Goal: Task Accomplishment & Management: Complete application form

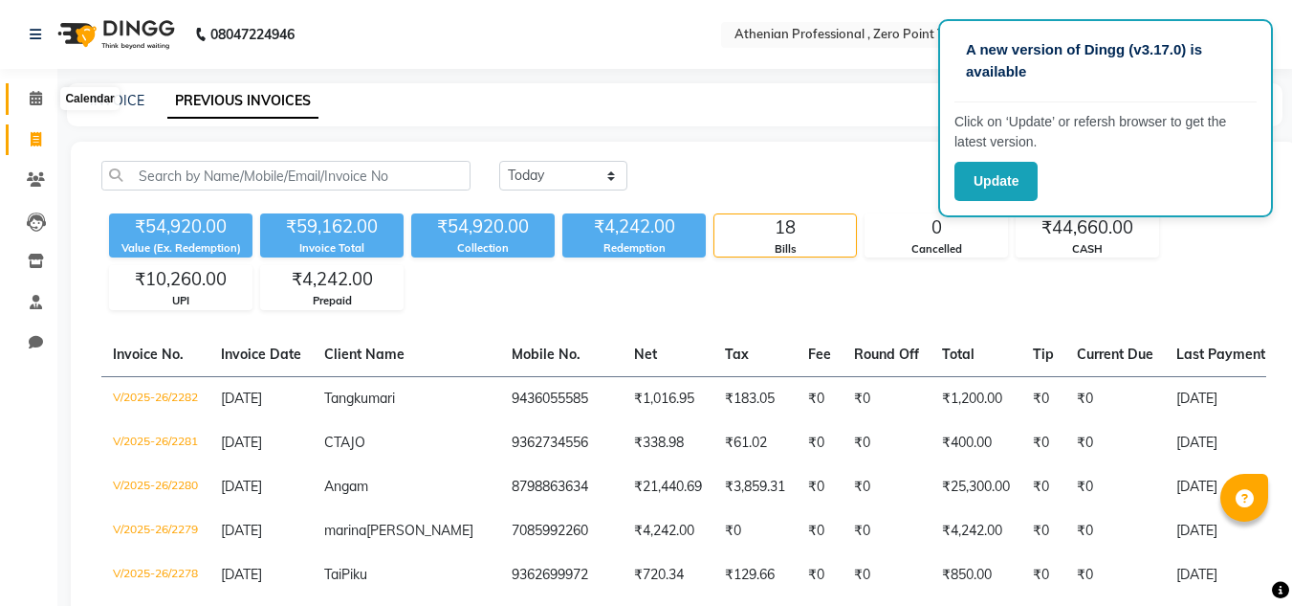
click at [37, 86] on link "Calendar" at bounding box center [29, 99] width 46 height 32
click at [40, 152] on link "Invoice" at bounding box center [29, 140] width 46 height 32
select select "service"
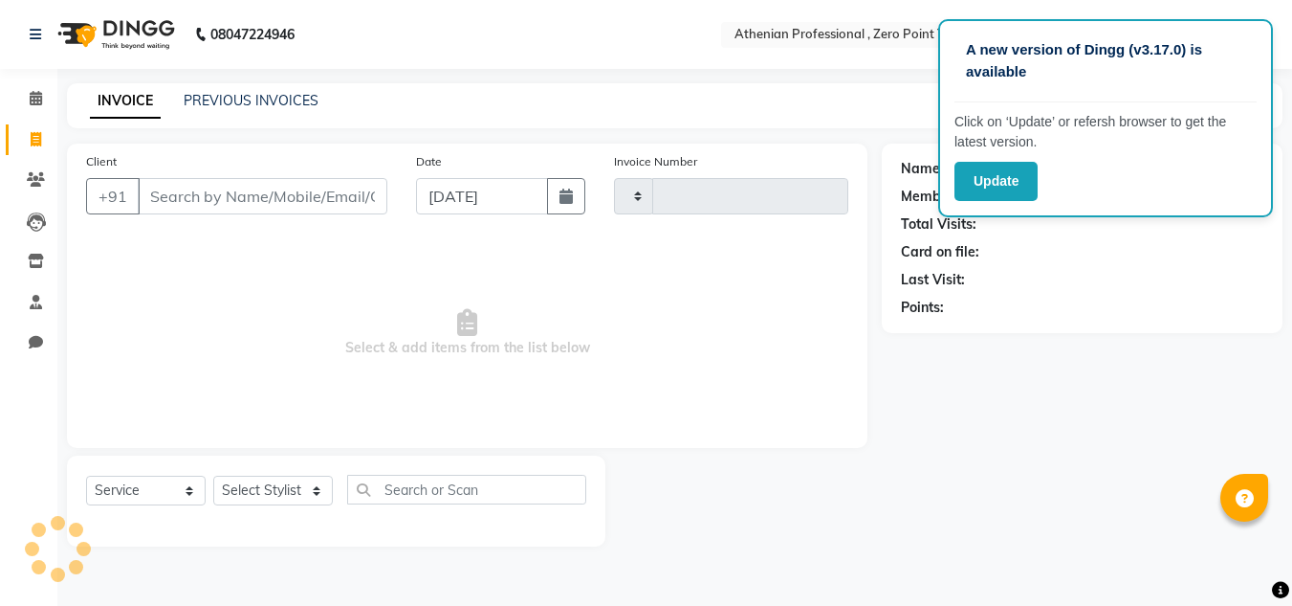
click at [175, 203] on input "Client" at bounding box center [263, 196] width 250 height 36
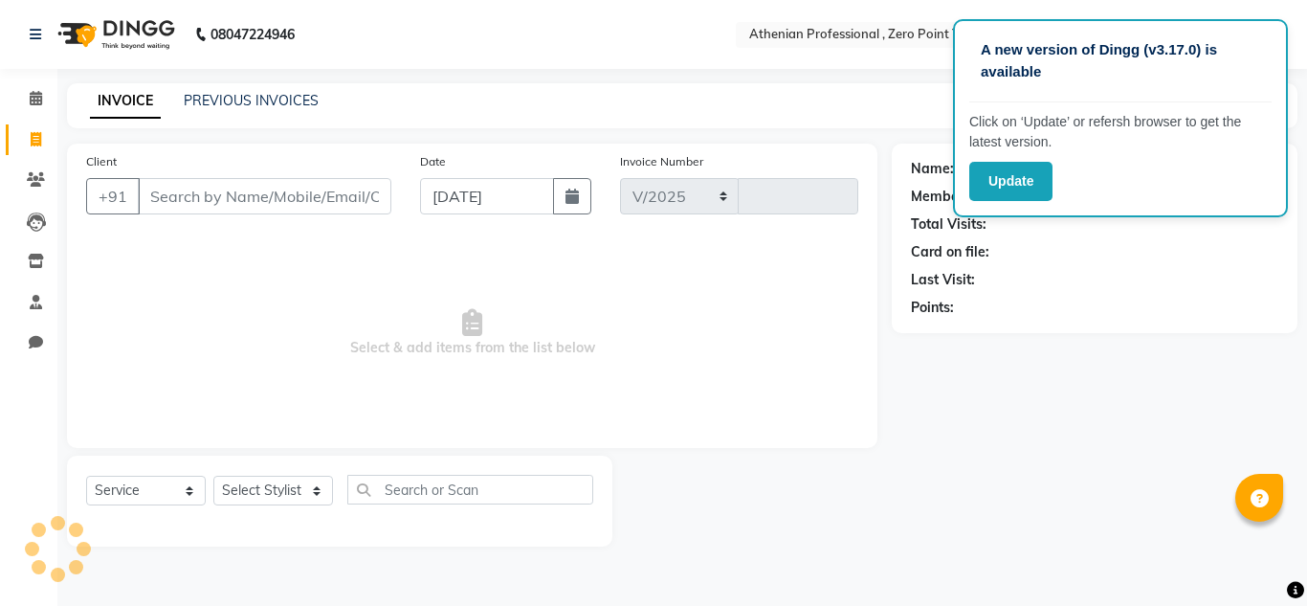
select select "8300"
type input "2283"
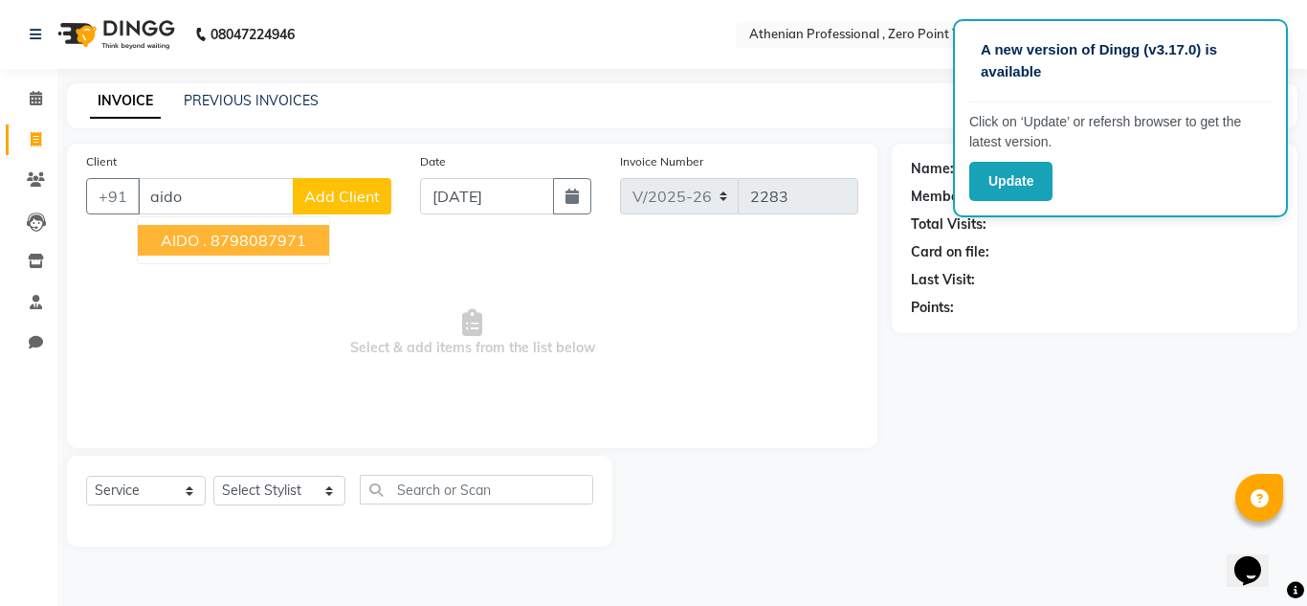
click at [187, 245] on span "AIDO ." at bounding box center [184, 240] width 46 height 19
type input "8798087971"
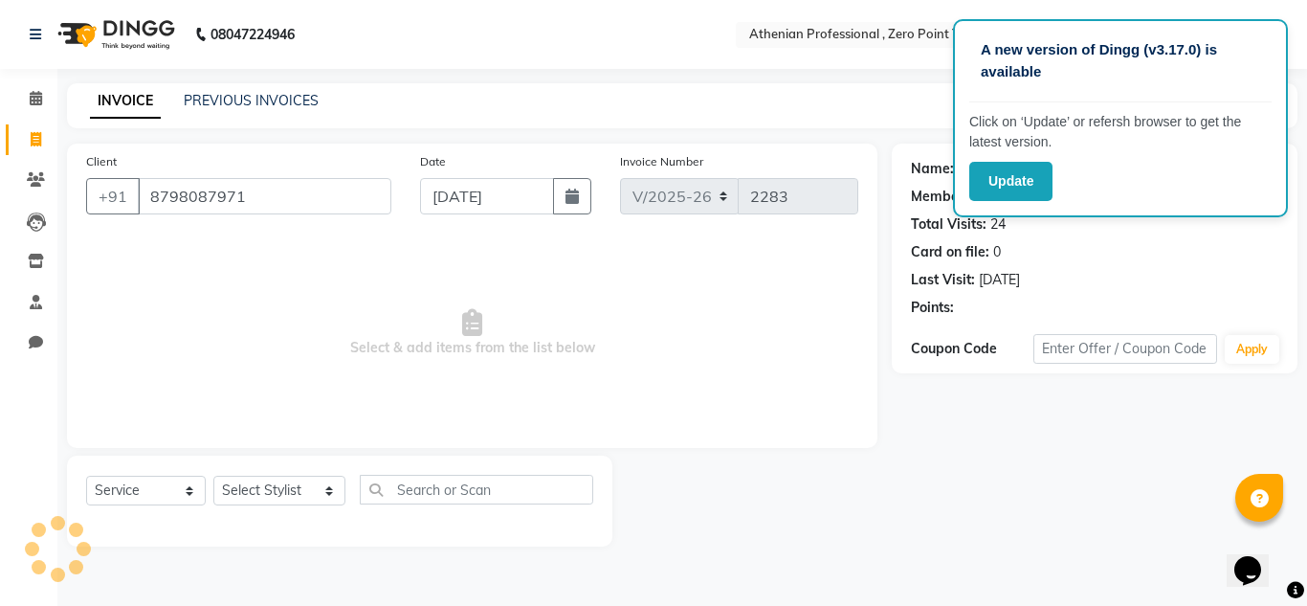
select select "1: Object"
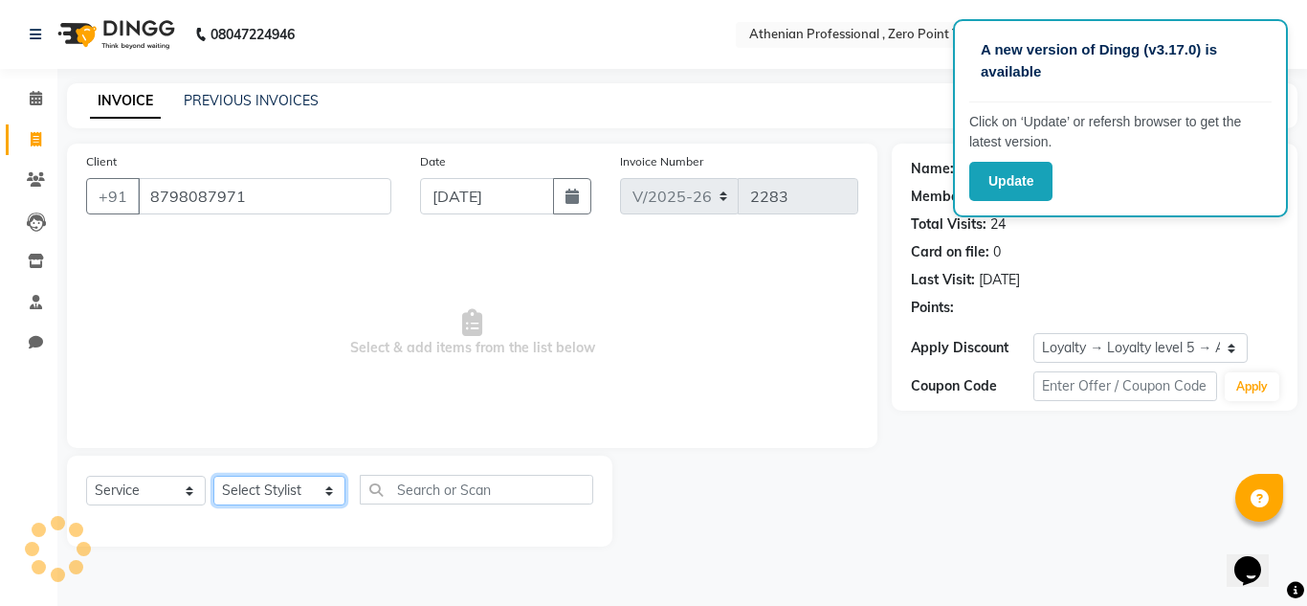
click at [304, 491] on select "Select Stylist [PERSON_NAME][MEDICAL_DATA] Admin [PERSON_NAME] BIHAM LINDUM NEM…" at bounding box center [279, 490] width 132 height 30
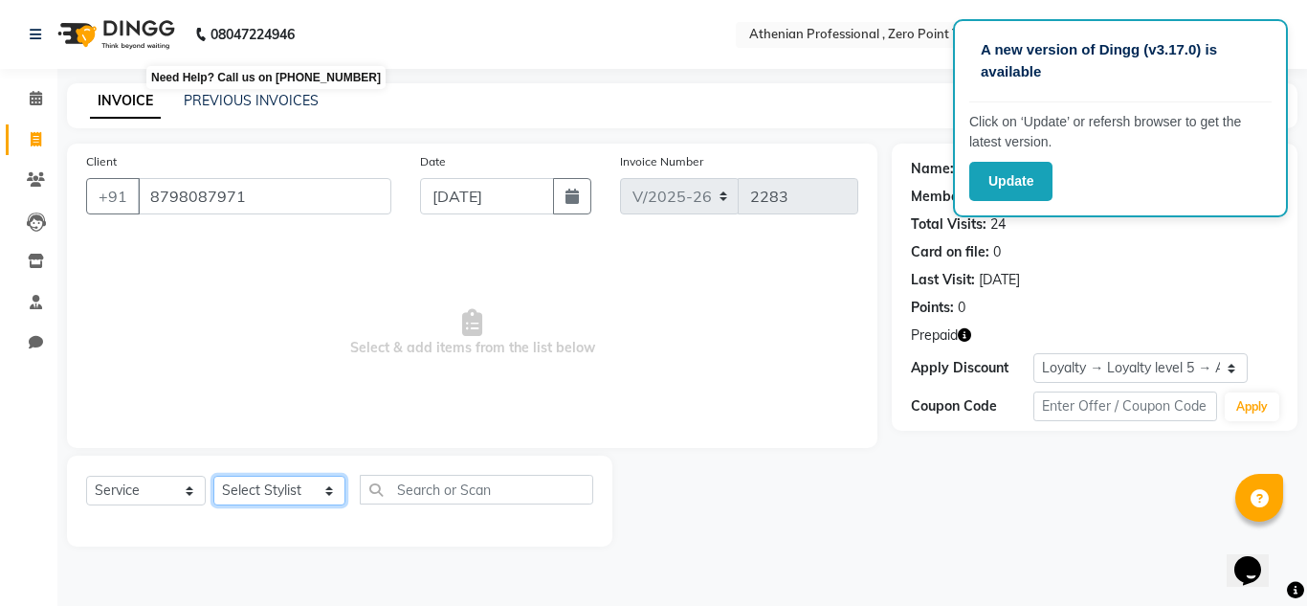
select select "80200"
click at [213, 475] on select "Select Stylist [PERSON_NAME][MEDICAL_DATA] Admin [PERSON_NAME] BIHAM LINDUM NEM…" at bounding box center [279, 490] width 132 height 30
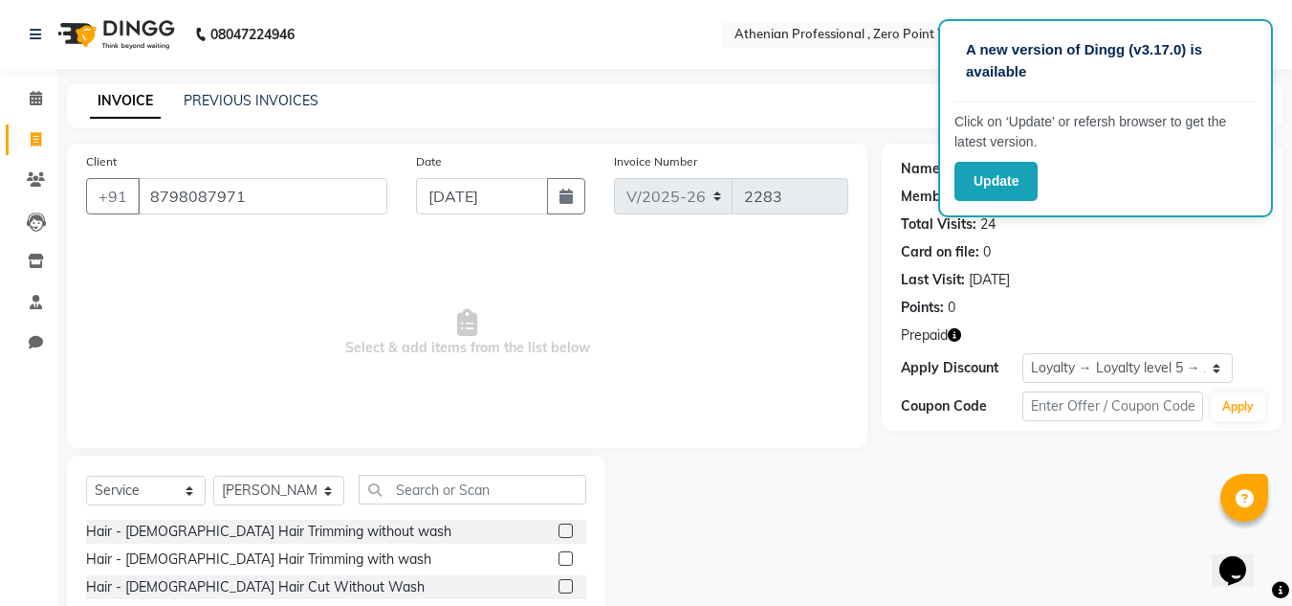
click at [434, 450] on div "Client [PHONE_NUMBER] Date [DATE] Invoice Number V/2025 V/[PHONE_NUMBER] Select…" at bounding box center [467, 440] width 829 height 594
click at [424, 500] on input "text" at bounding box center [473, 489] width 228 height 30
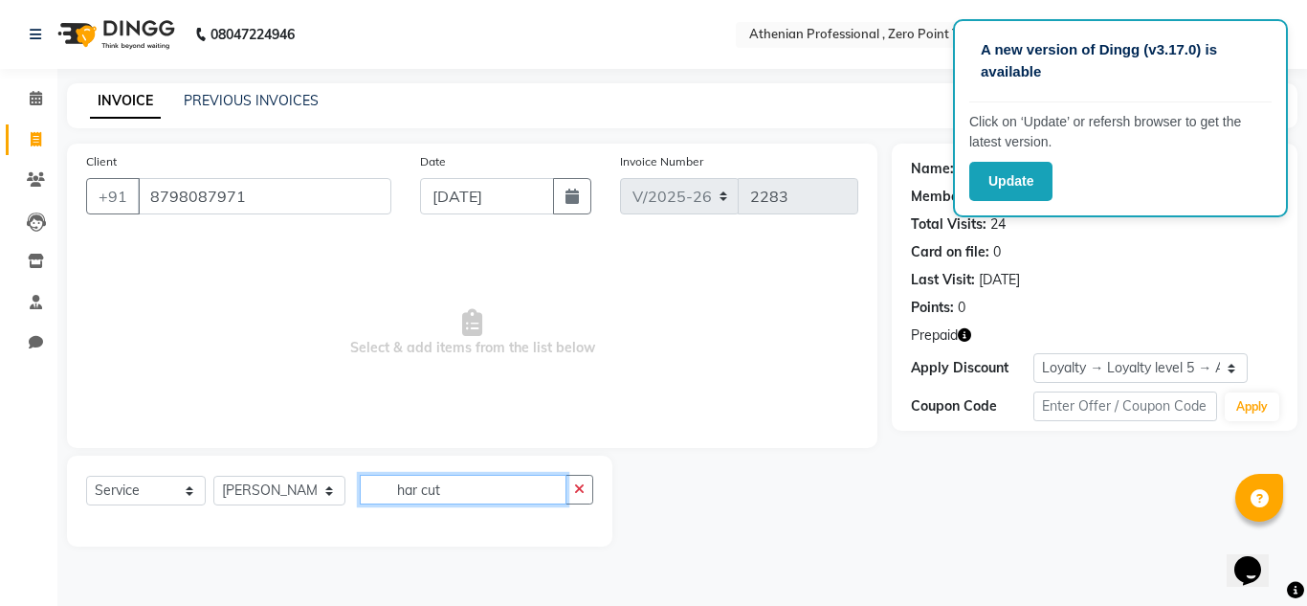
click at [393, 494] on input "har cut" at bounding box center [463, 489] width 207 height 30
click at [400, 490] on input "har cut" at bounding box center [463, 489] width 207 height 30
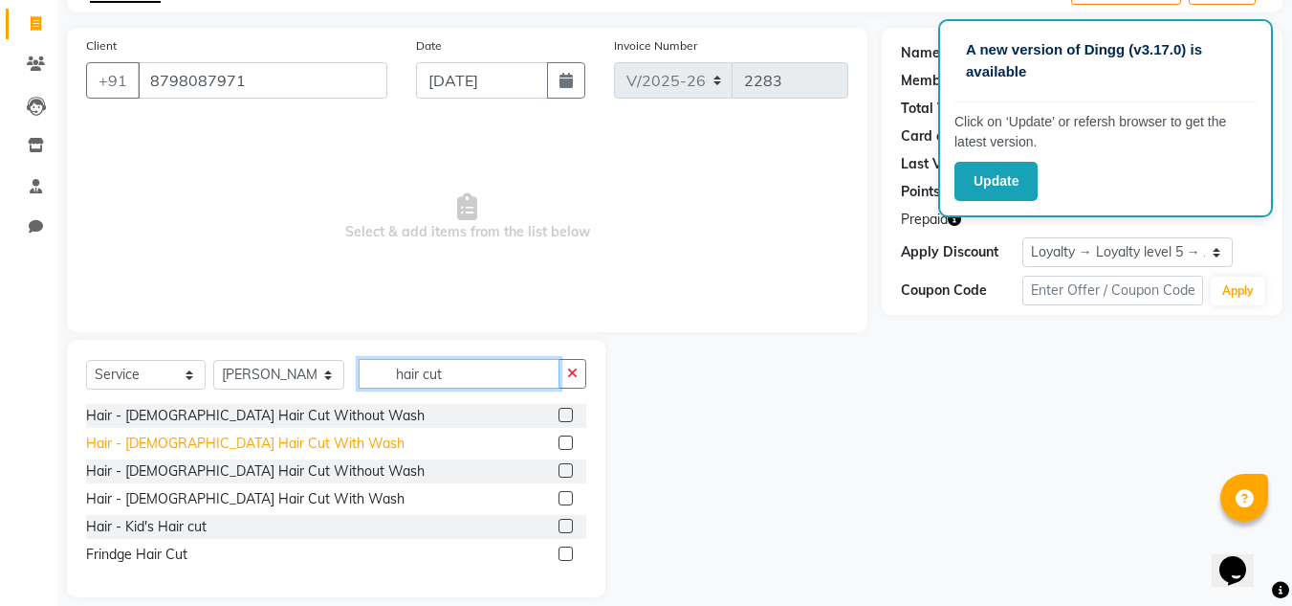
scroll to position [119, 0]
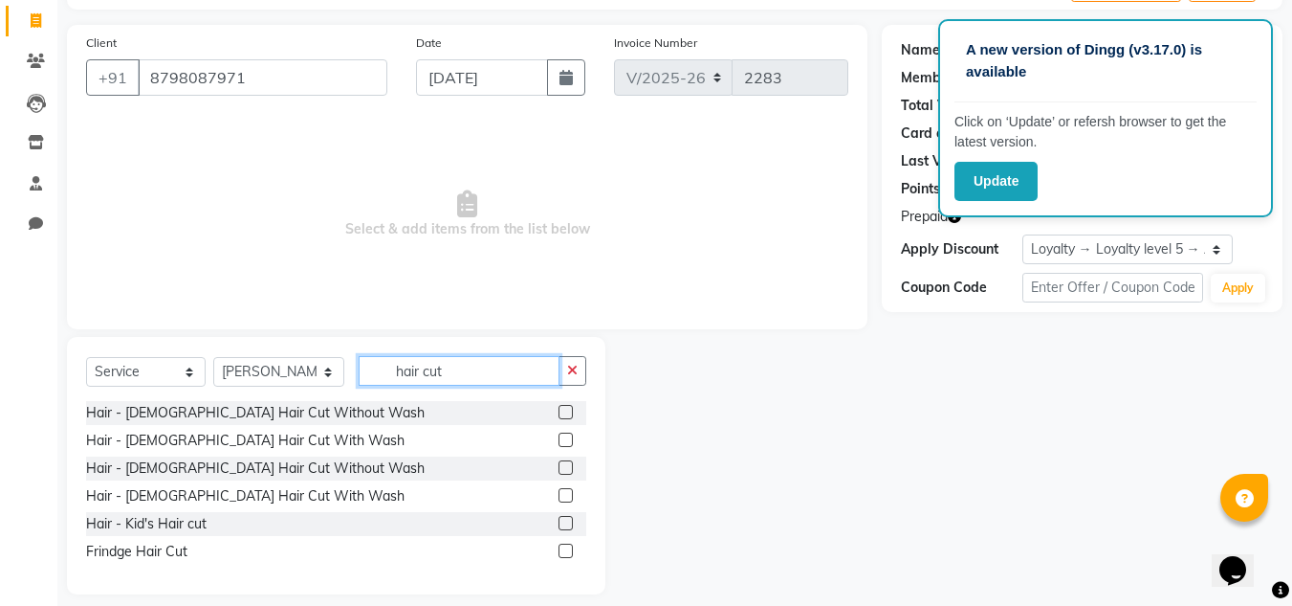
type input "hair cut"
click at [566, 408] on label at bounding box center [566, 412] width 14 height 14
click at [566, 408] on input "checkbox" at bounding box center [565, 413] width 12 height 12
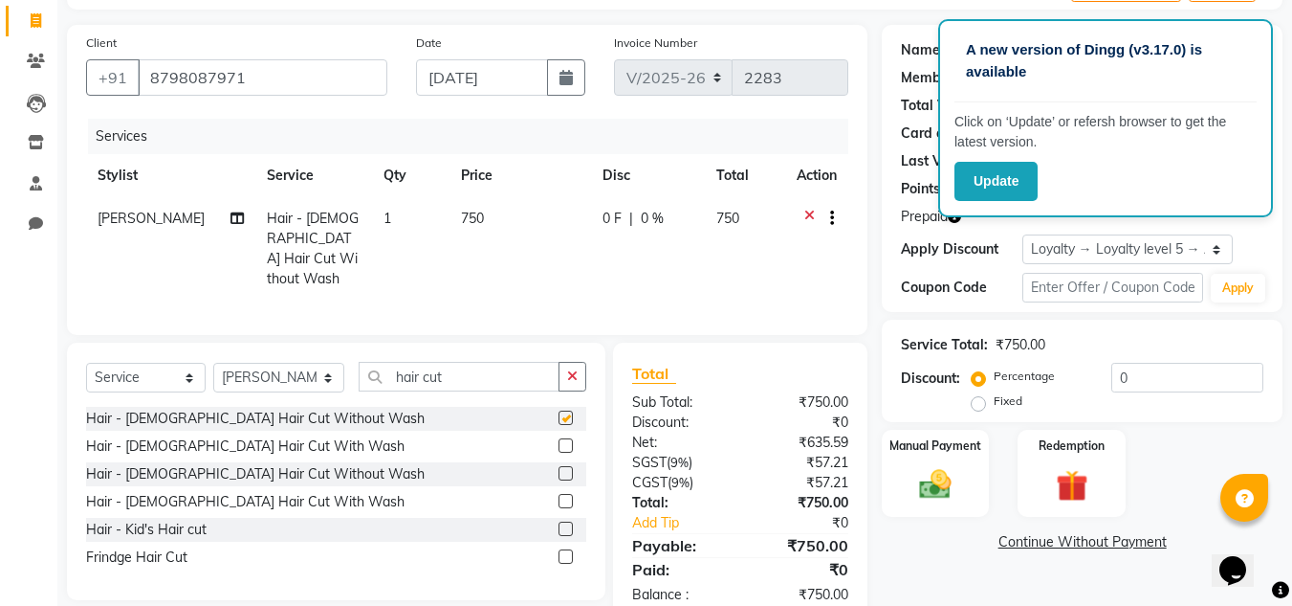
checkbox input "false"
click at [801, 214] on div at bounding box center [817, 221] width 40 height 24
click at [805, 216] on icon at bounding box center [810, 221] width 11 height 24
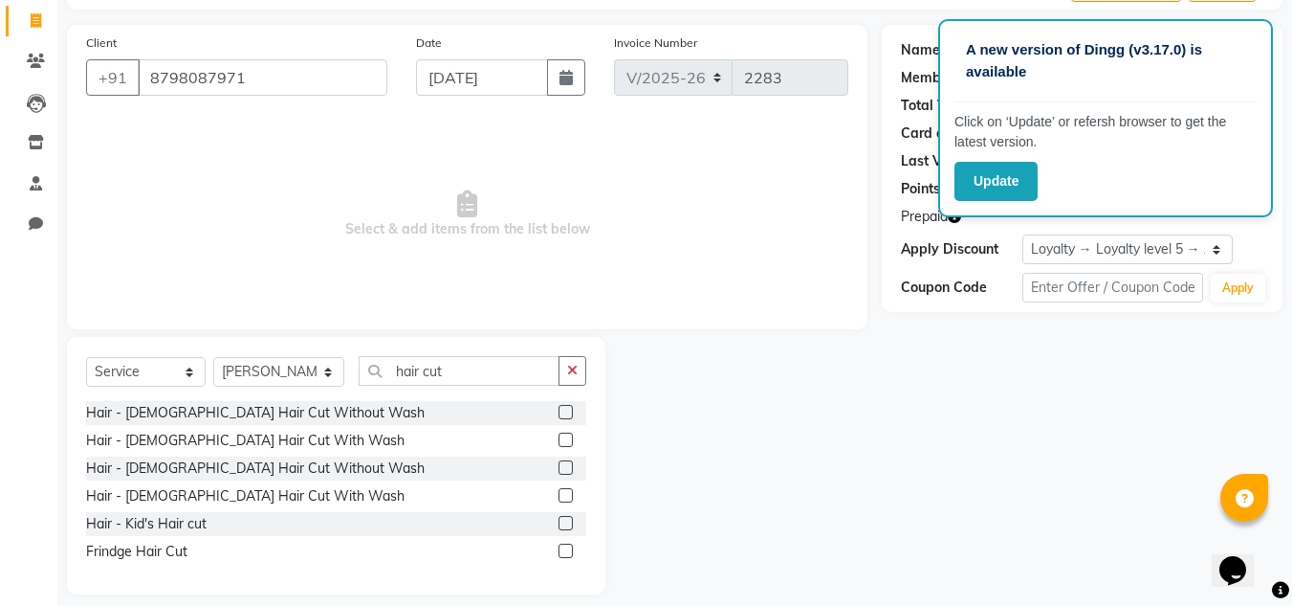
scroll to position [136, 0]
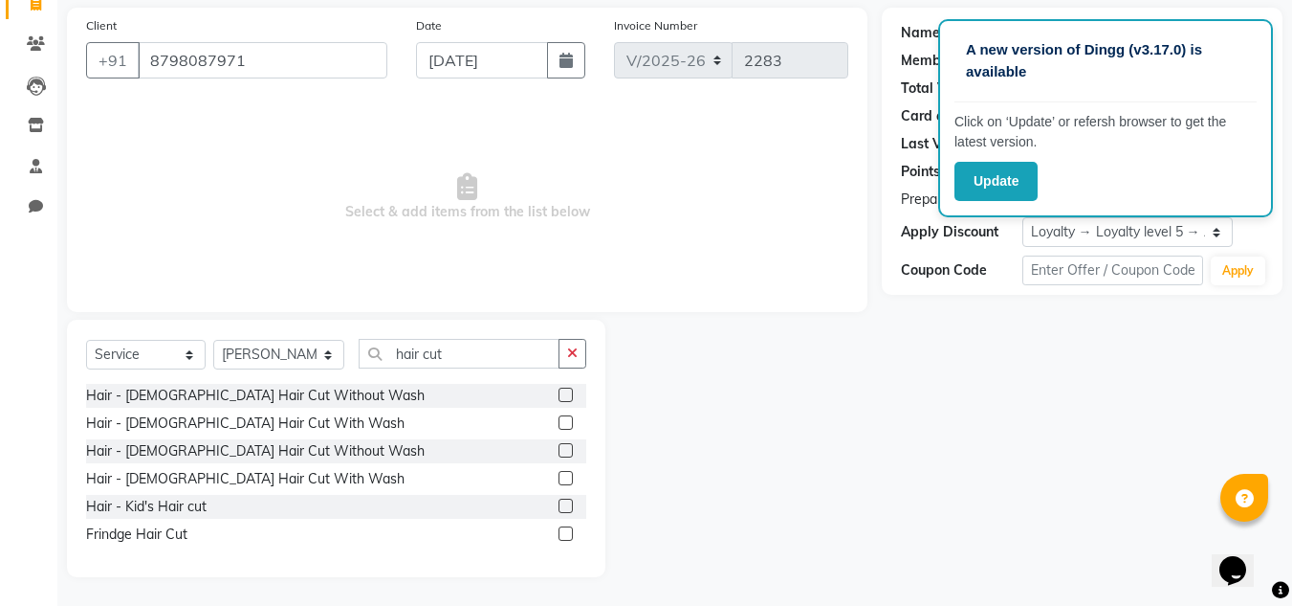
click at [562, 479] on label at bounding box center [566, 478] width 14 height 14
click at [562, 479] on input "checkbox" at bounding box center [565, 479] width 12 height 12
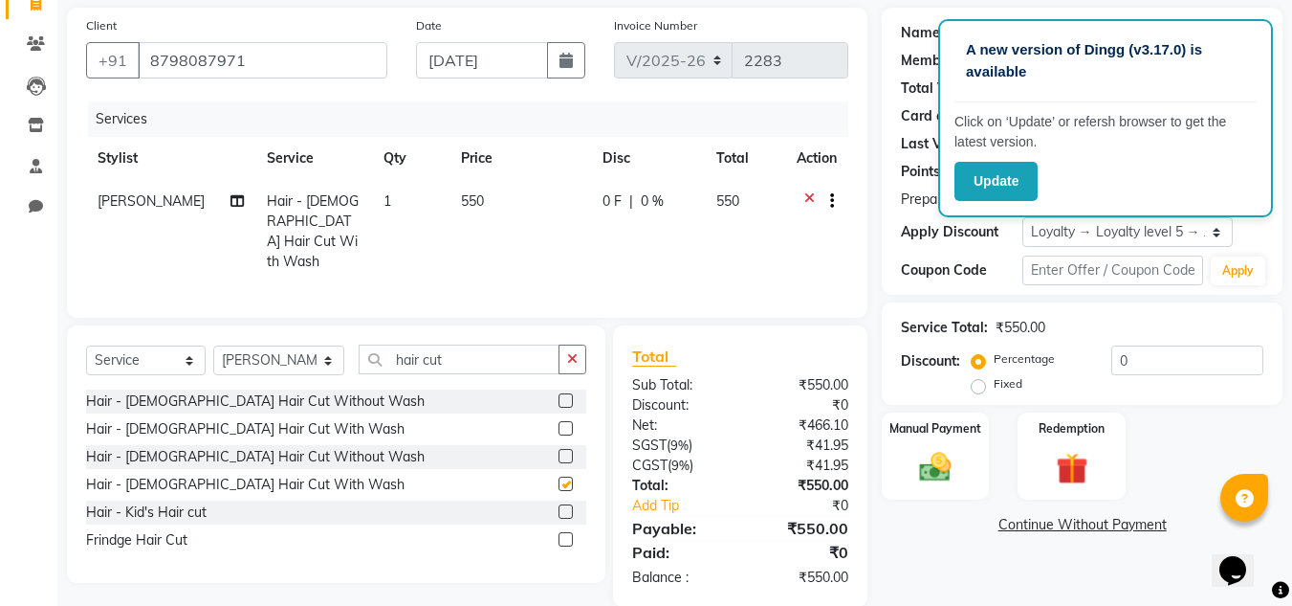
checkbox input "false"
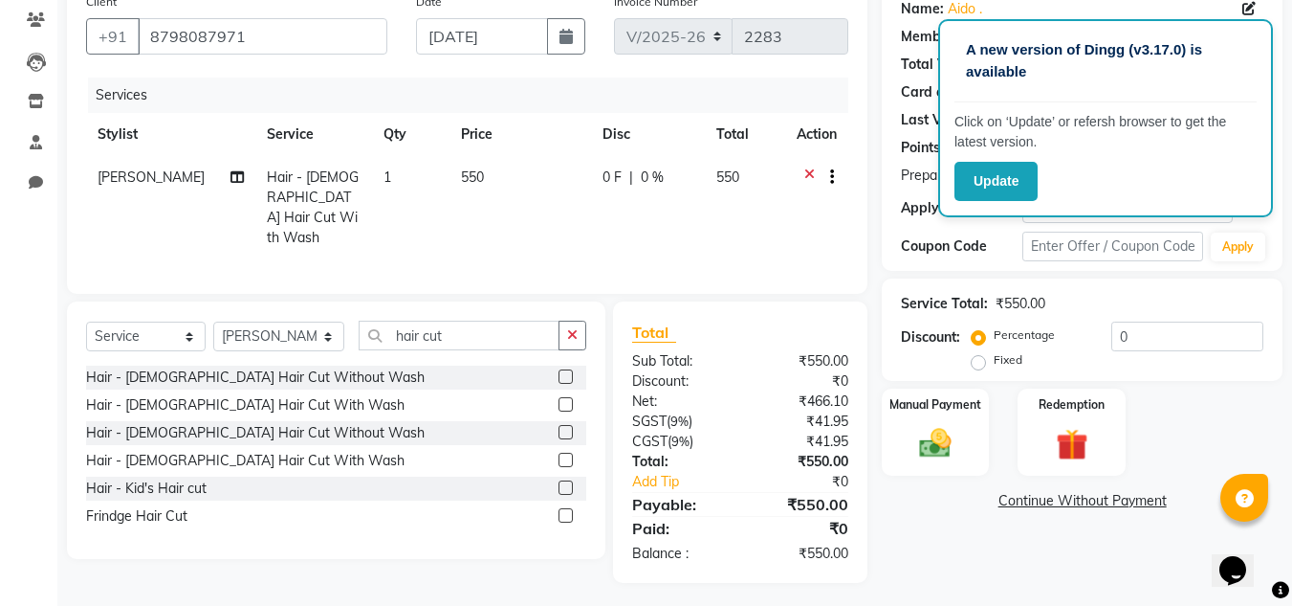
click at [569, 425] on label at bounding box center [566, 432] width 14 height 14
click at [569, 427] on input "checkbox" at bounding box center [565, 433] width 12 height 12
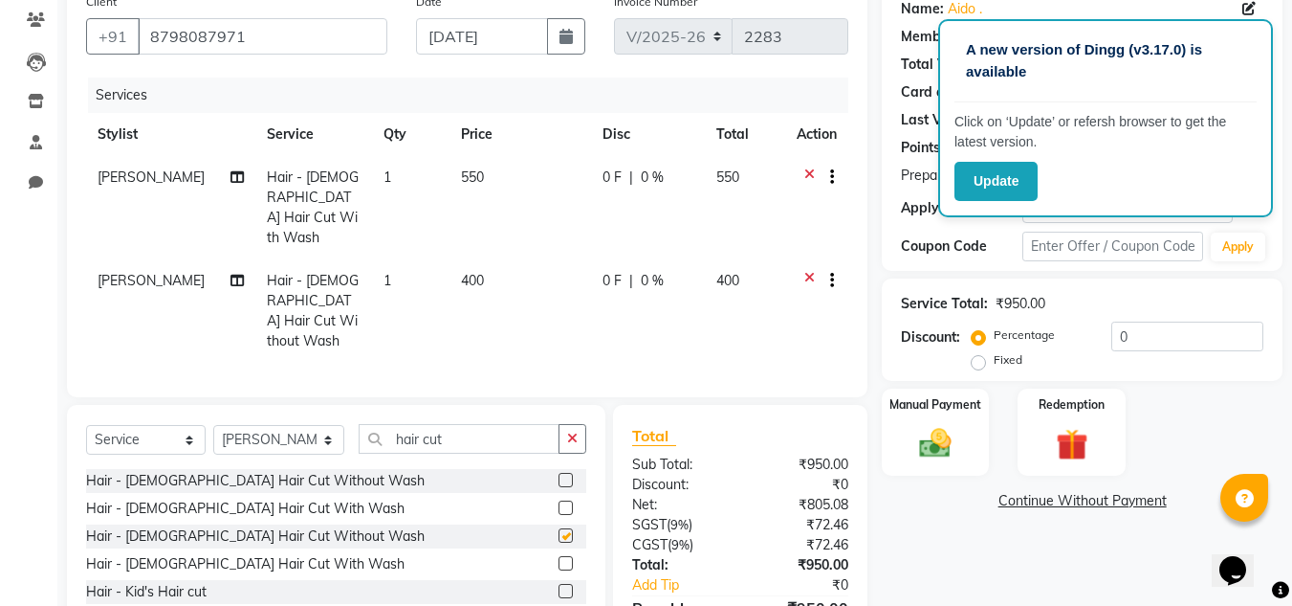
checkbox input "false"
click at [812, 174] on icon at bounding box center [810, 179] width 11 height 24
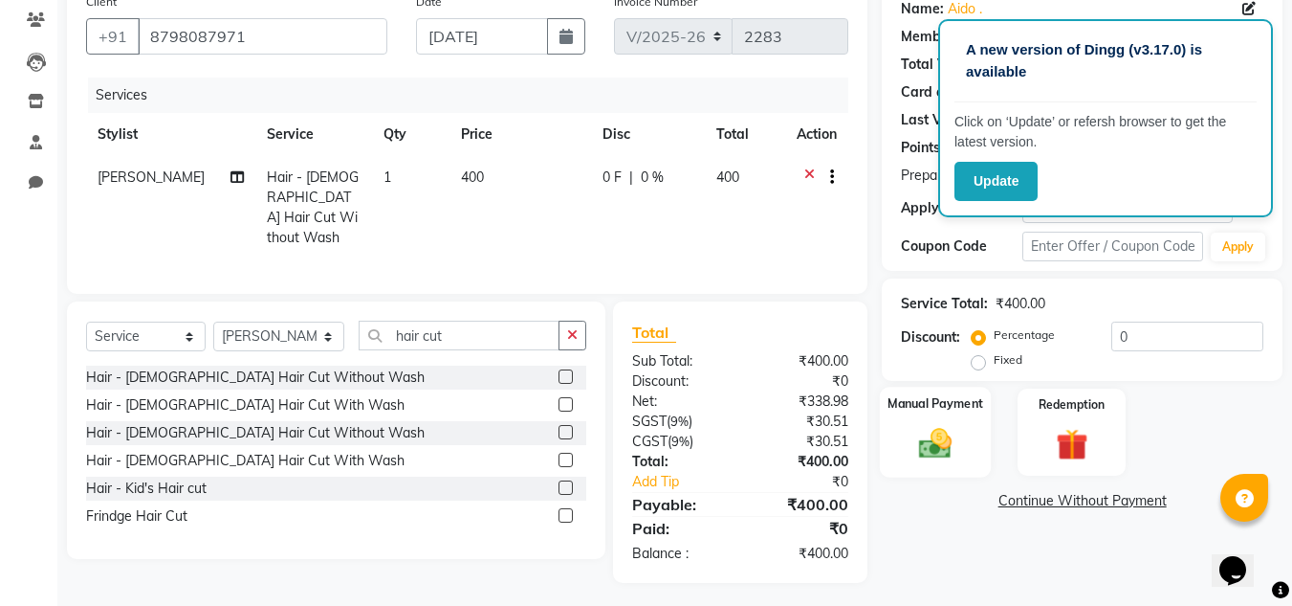
click at [903, 413] on div "Manual Payment" at bounding box center [936, 431] width 112 height 91
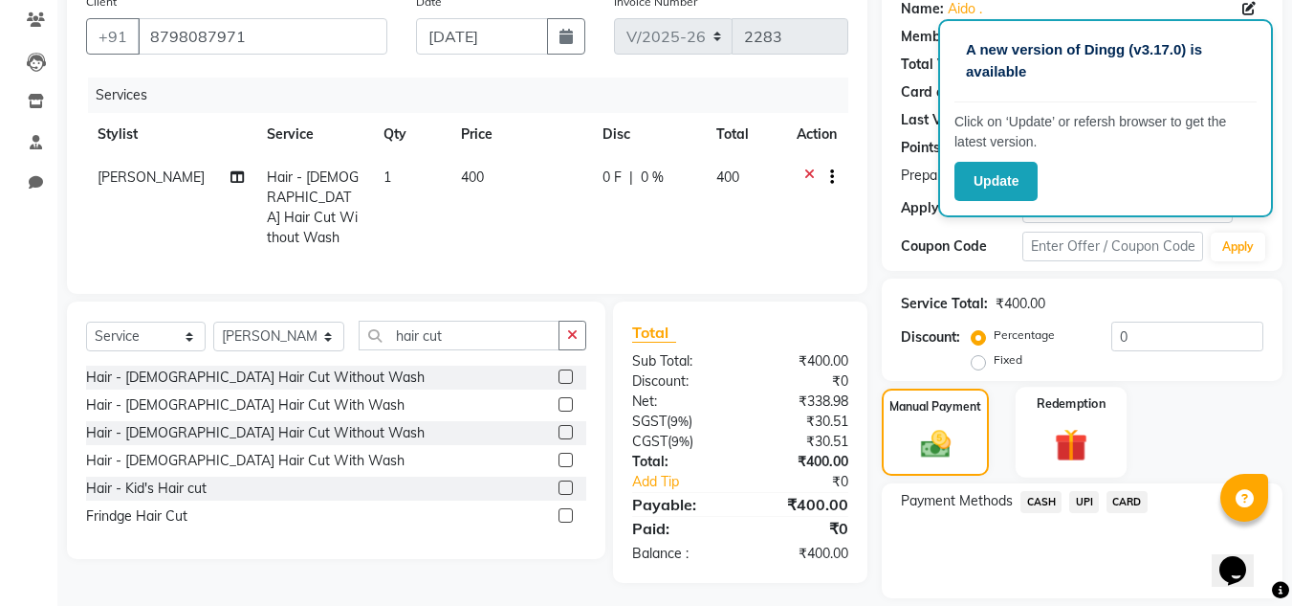
click at [1058, 452] on img at bounding box center [1072, 444] width 54 height 41
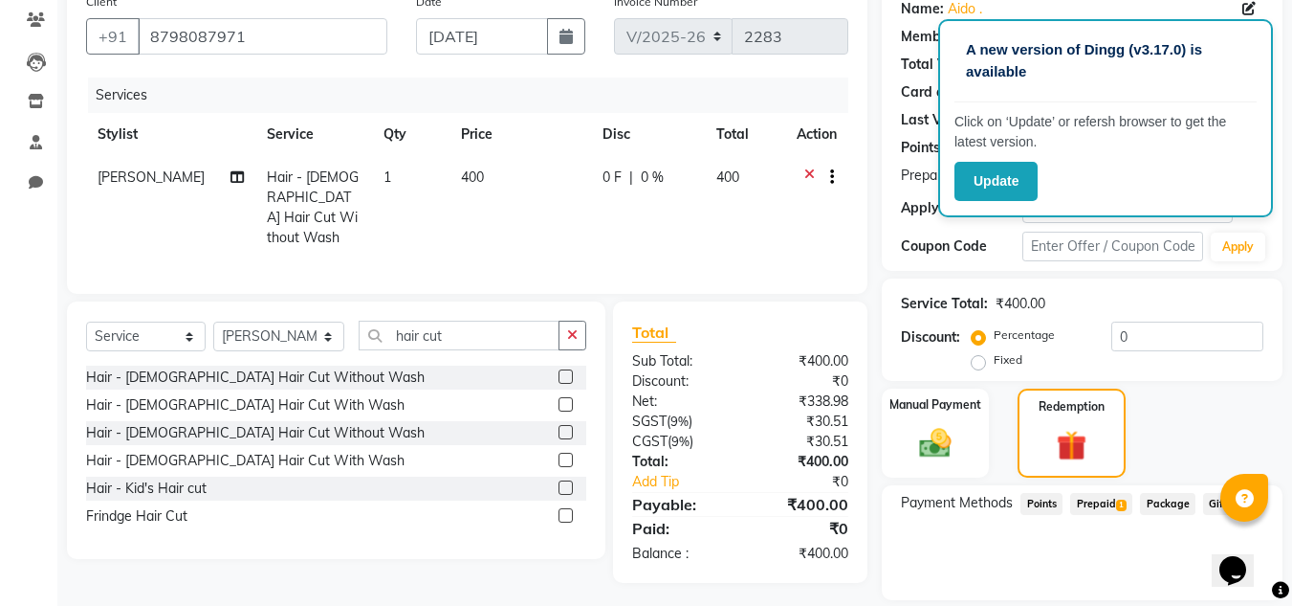
click at [1098, 509] on span "Prepaid 1" at bounding box center [1101, 504] width 62 height 22
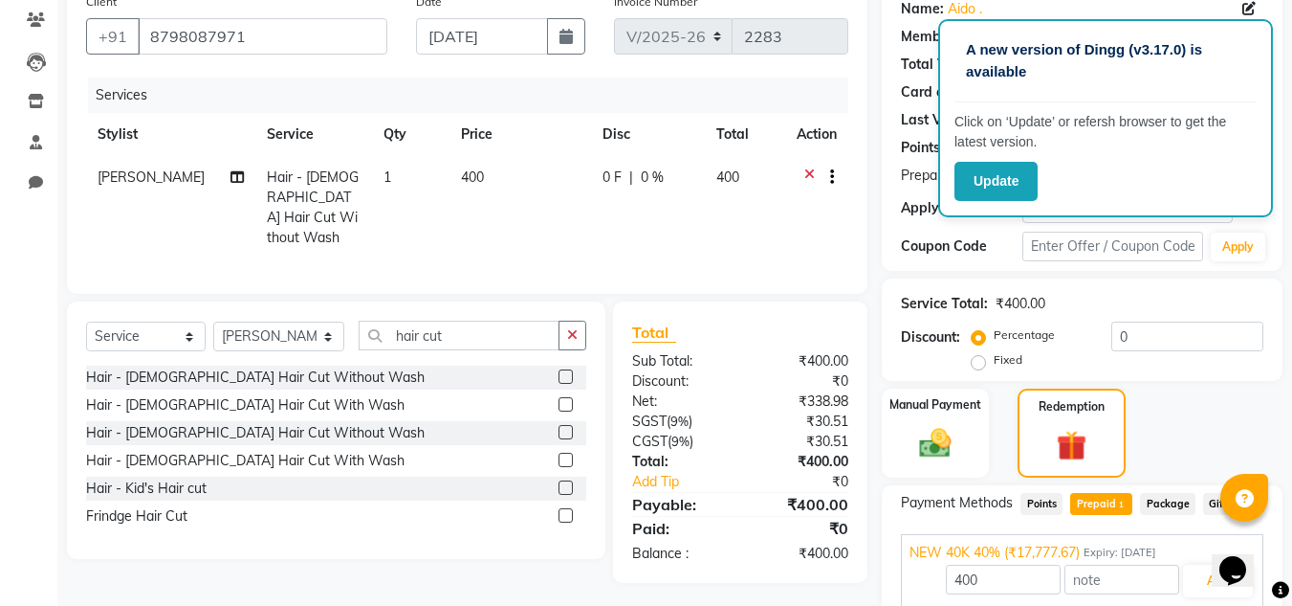
scroll to position [237, 0]
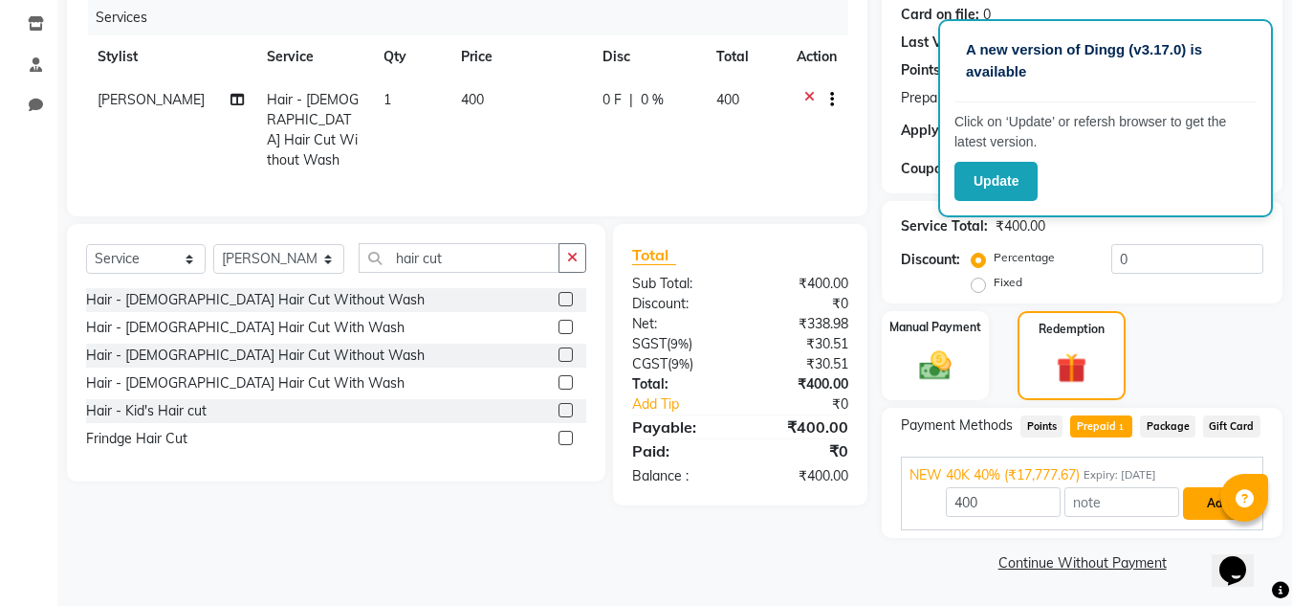
click at [1205, 496] on button "Add" at bounding box center [1218, 503] width 70 height 33
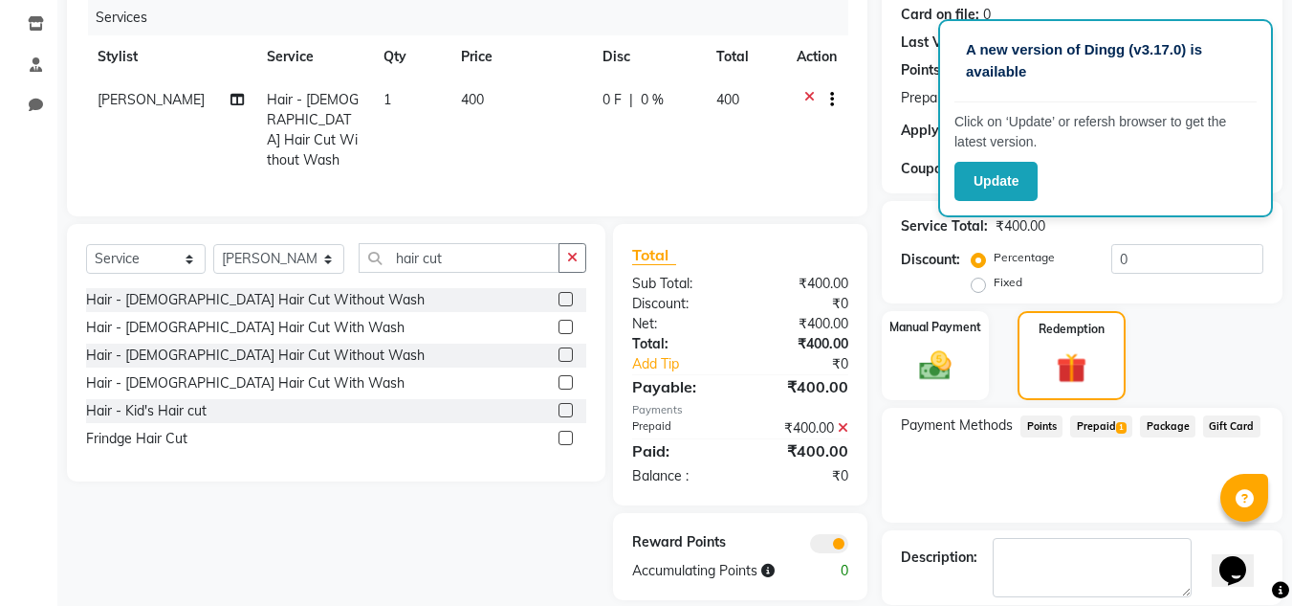
scroll to position [330, 0]
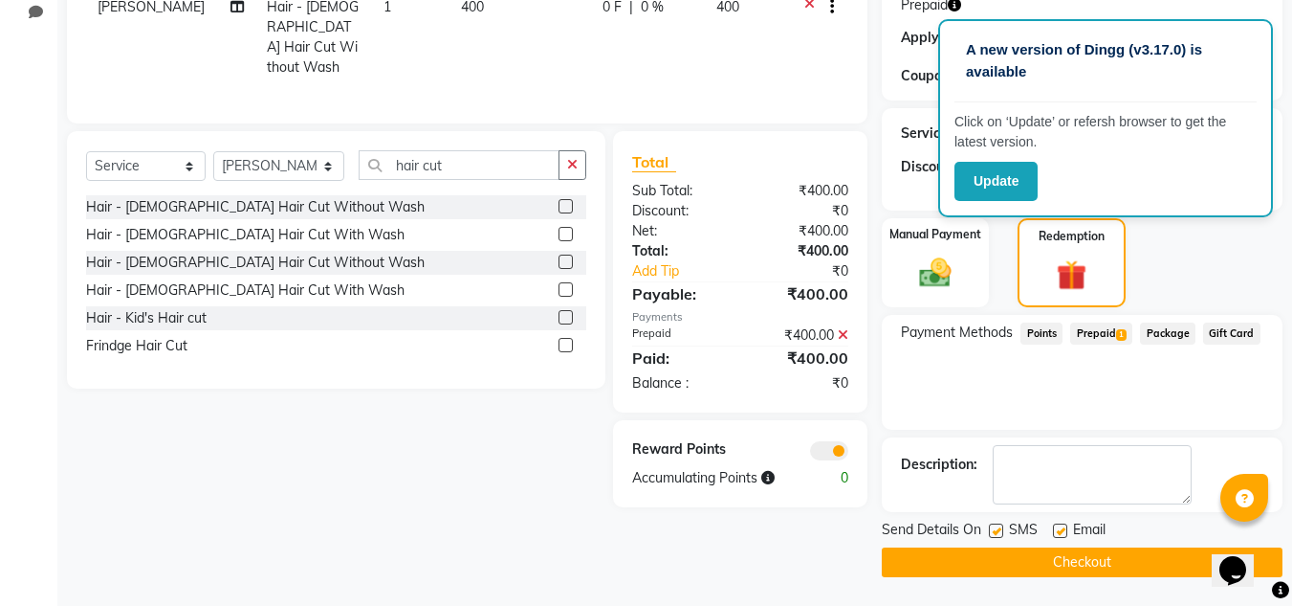
click at [1034, 565] on button "Checkout" at bounding box center [1082, 562] width 401 height 30
